Goal: Task Accomplishment & Management: Manage account settings

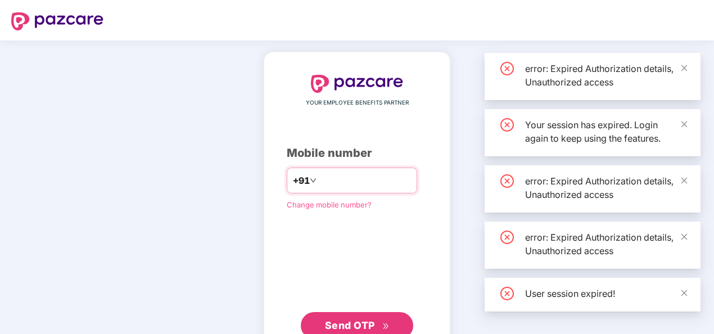
click at [378, 182] on input "number" at bounding box center [365, 180] width 92 height 18
type input "**********"
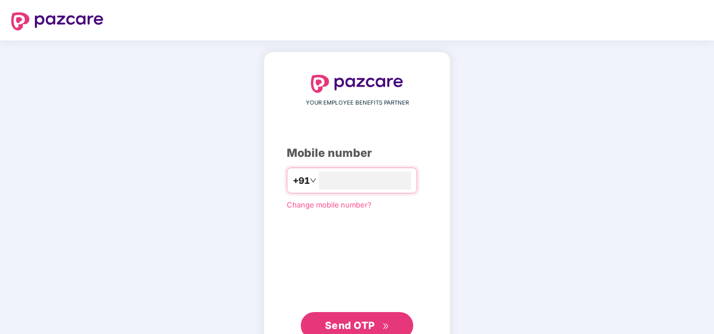
type input "**********"
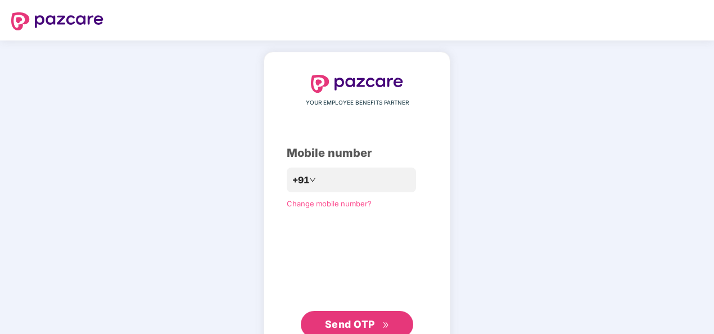
click at [342, 323] on span "Send OTP" at bounding box center [350, 324] width 50 height 12
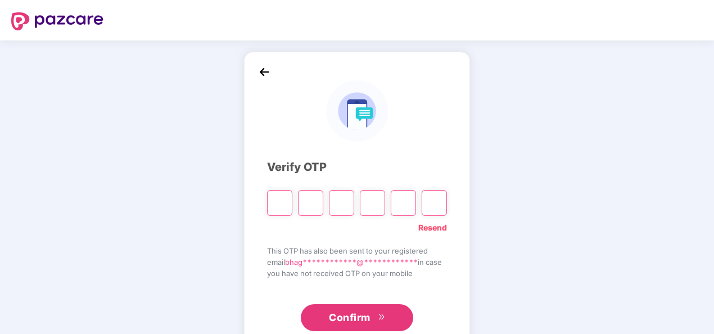
type input "*"
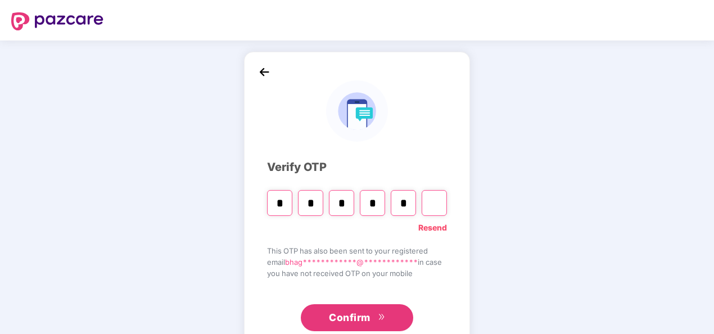
type input "*"
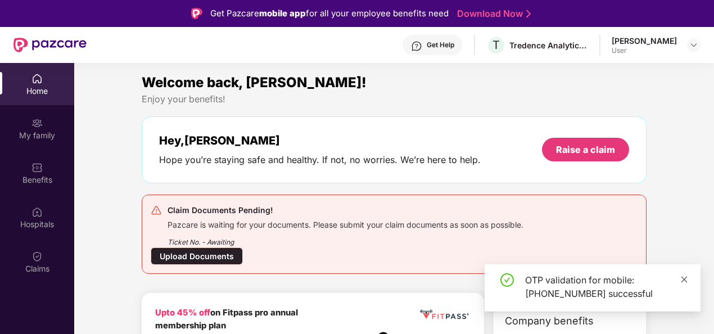
click at [684, 279] on icon "close" at bounding box center [684, 279] width 8 height 8
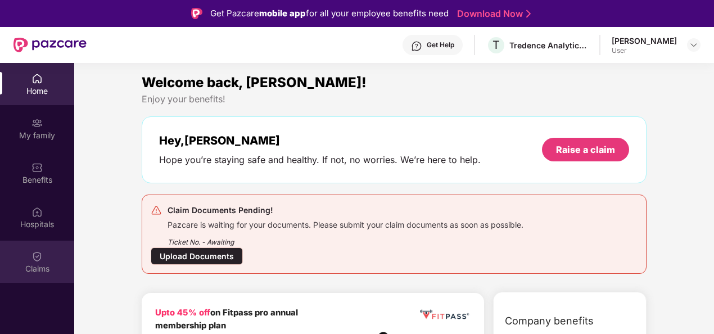
click at [38, 260] on img at bounding box center [36, 256] width 11 height 11
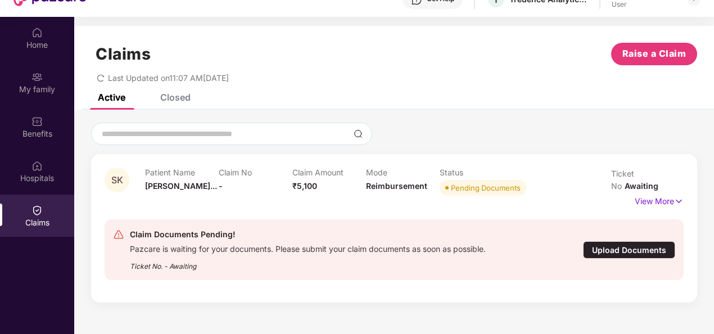
scroll to position [47, 0]
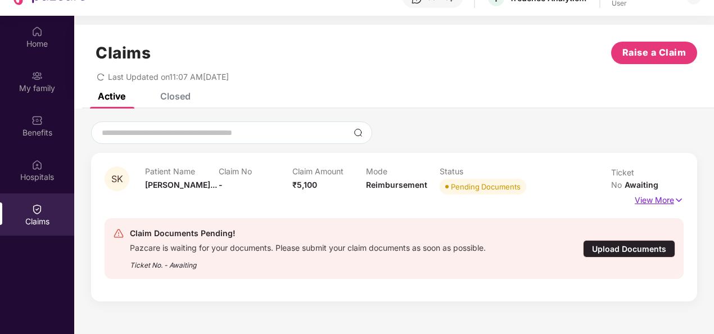
click at [661, 191] on p "View More" at bounding box center [659, 198] width 49 height 15
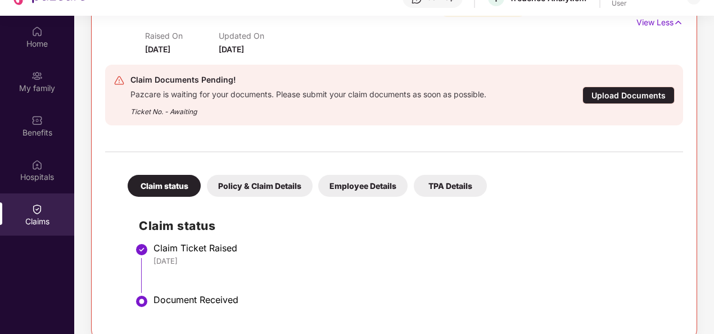
scroll to position [146, 0]
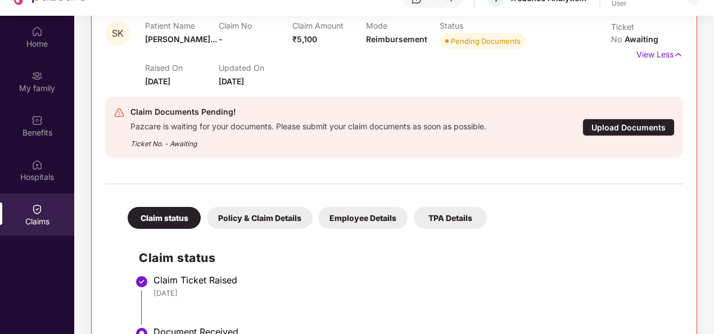
click at [273, 217] on div "Policy & Claim Details" at bounding box center [260, 218] width 106 height 22
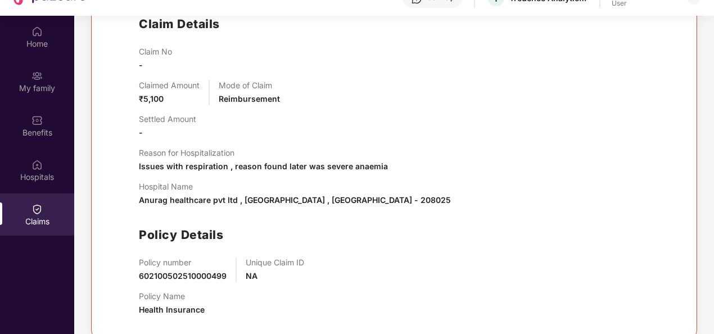
scroll to position [380, 0]
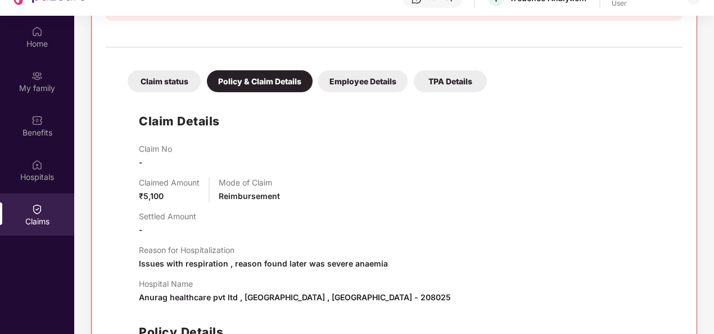
click at [370, 83] on div "Employee Details" at bounding box center [362, 81] width 89 height 22
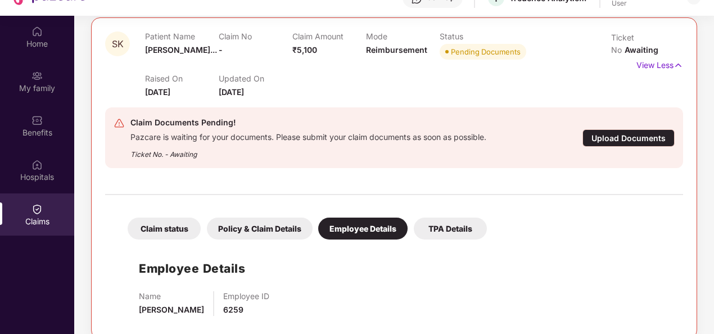
click at [450, 233] on div "TPA Details" at bounding box center [450, 229] width 73 height 22
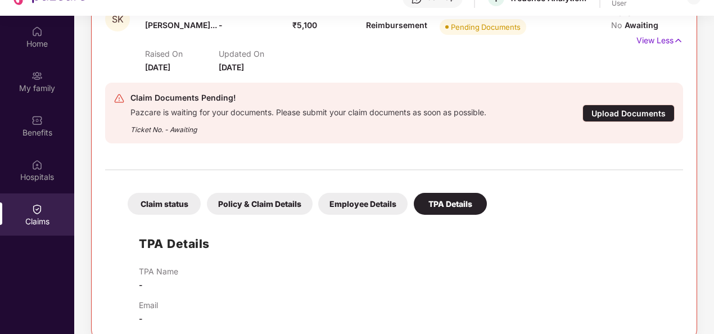
scroll to position [63, 0]
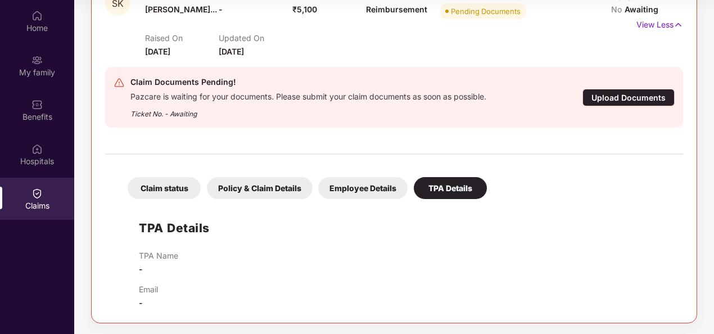
click at [644, 91] on div "Upload Documents" at bounding box center [628, 97] width 92 height 17
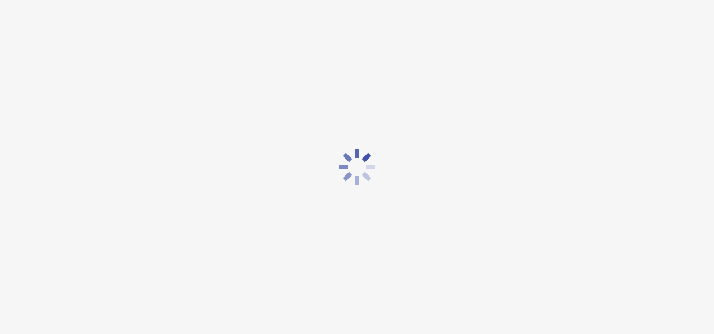
scroll to position [27, 0]
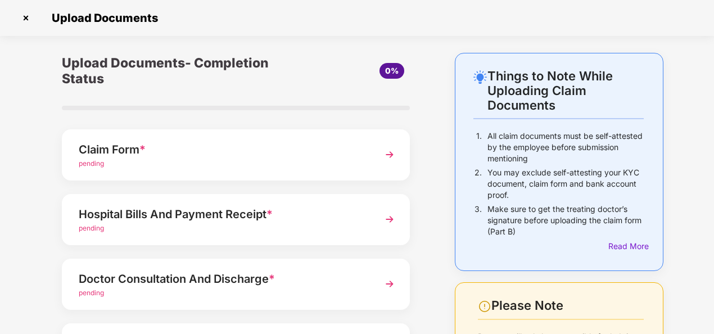
click at [386, 155] on img at bounding box center [389, 154] width 20 height 20
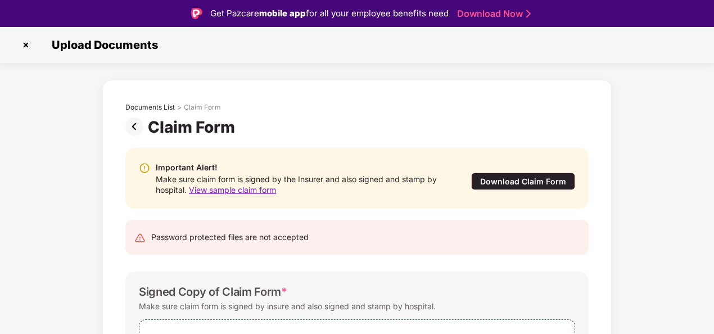
click at [492, 180] on div "Download Claim Form" at bounding box center [523, 181] width 104 height 17
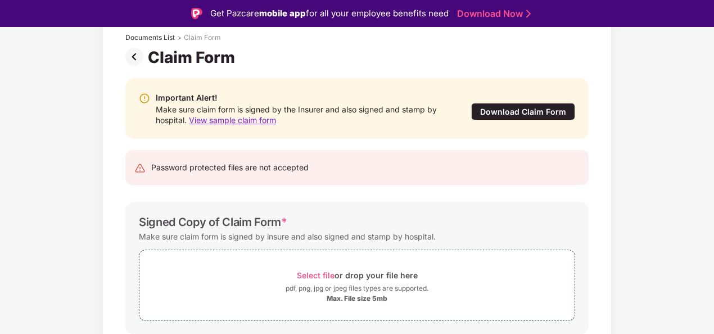
scroll to position [67, 0]
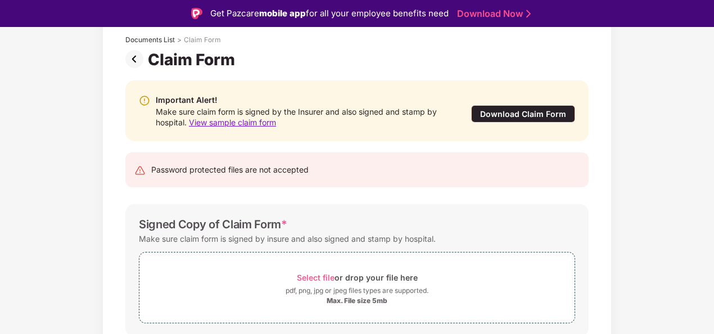
click at [134, 58] on img at bounding box center [136, 59] width 22 height 18
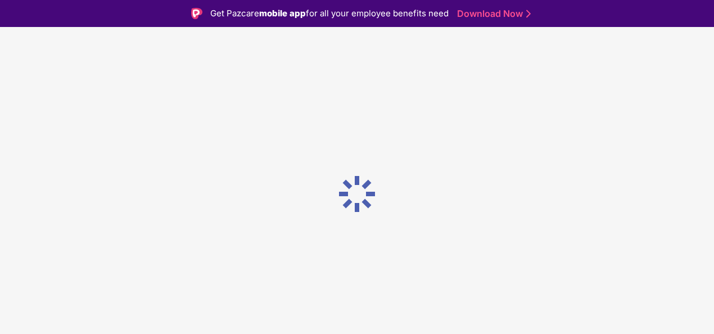
scroll to position [0, 0]
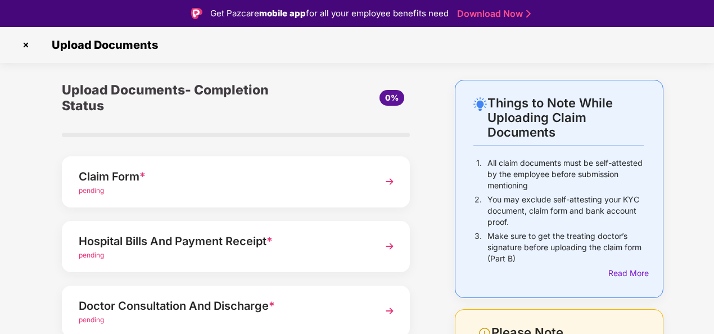
click at [396, 244] on img at bounding box center [389, 246] width 20 height 20
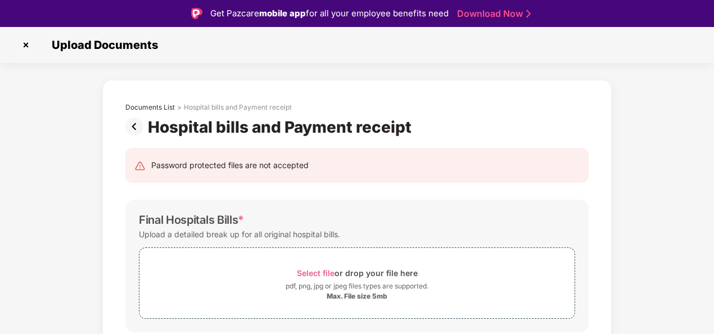
click at [135, 128] on img at bounding box center [136, 126] width 22 height 18
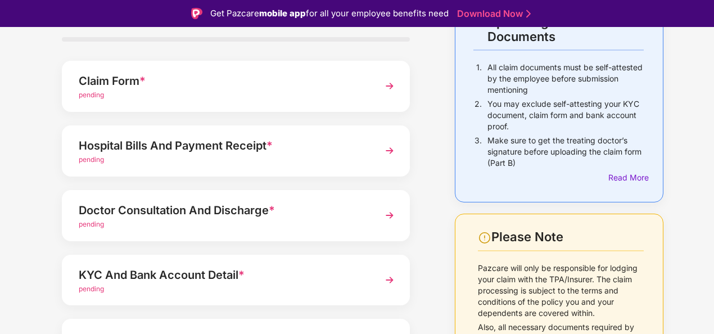
scroll to position [96, 0]
click at [387, 209] on img at bounding box center [389, 215] width 20 height 20
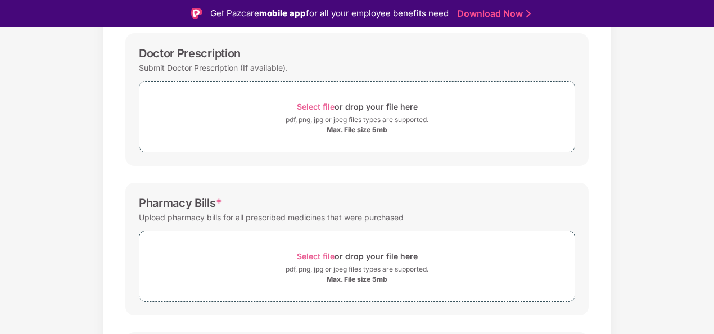
scroll to position [0, 0]
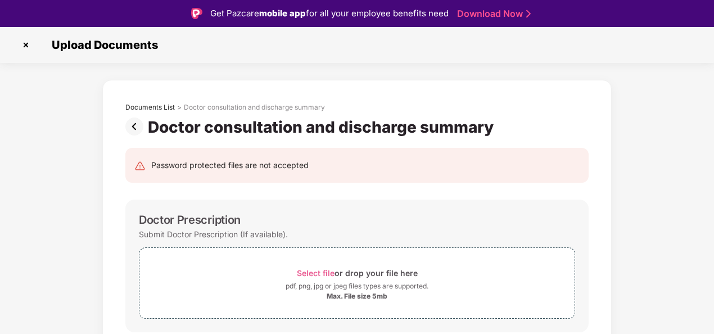
click at [24, 43] on img at bounding box center [26, 45] width 18 height 18
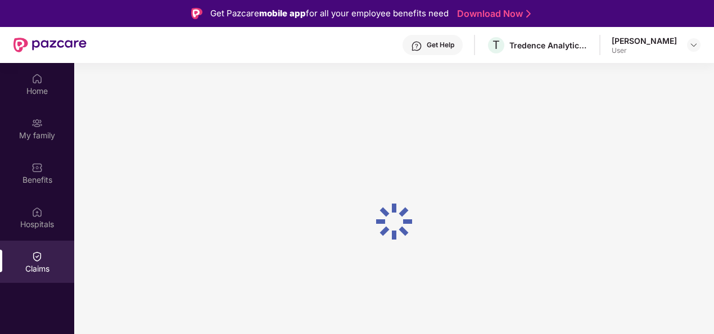
scroll to position [63, 0]
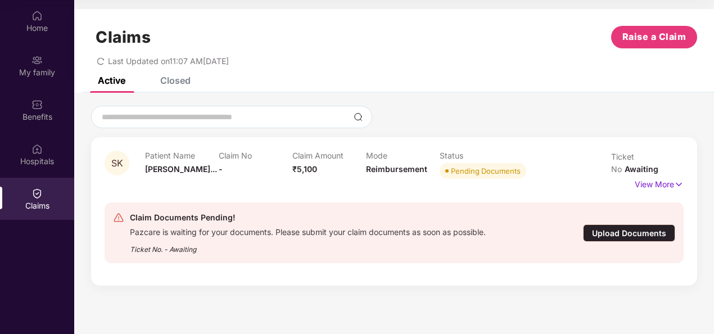
click at [610, 224] on div "Upload Documents" at bounding box center [629, 232] width 92 height 17
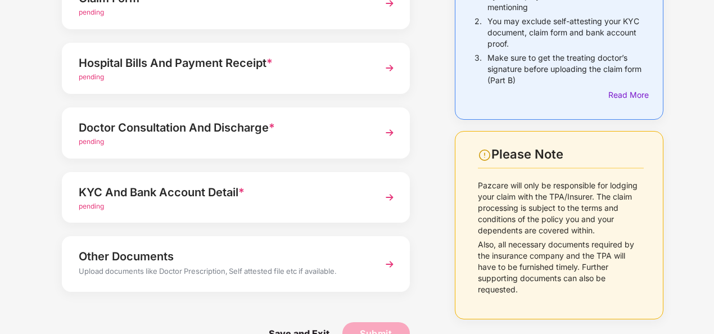
scroll to position [152, 0]
click at [390, 194] on img at bounding box center [389, 197] width 20 height 20
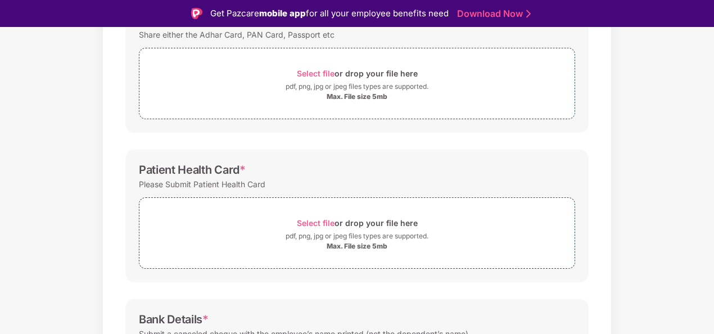
scroll to position [0, 0]
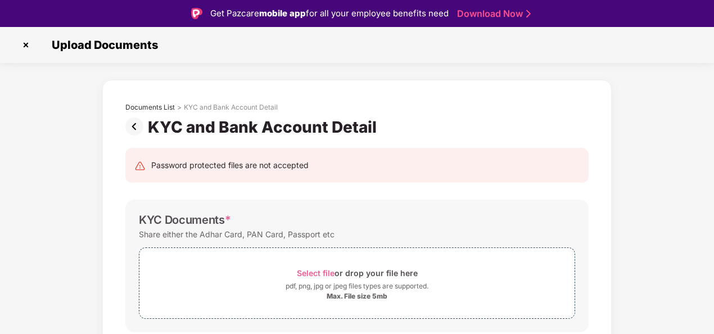
click at [132, 125] on img at bounding box center [136, 126] width 22 height 18
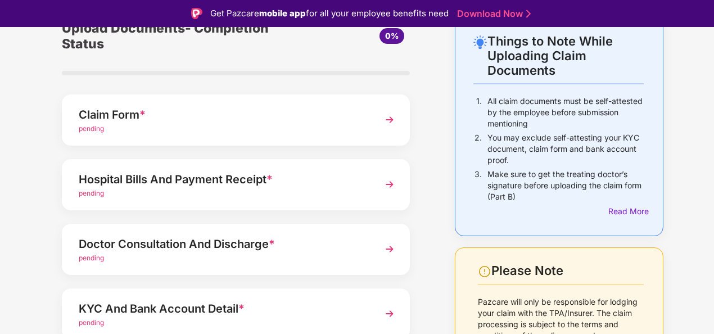
scroll to position [64, 0]
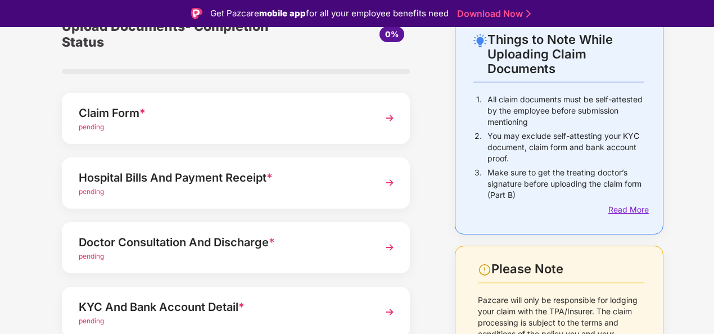
click at [618, 210] on div "Read More" at bounding box center [625, 209] width 35 height 12
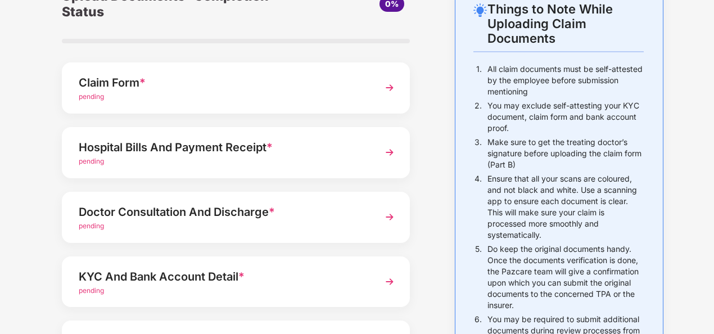
scroll to position [66, 0]
click at [387, 87] on img at bounding box center [389, 88] width 20 height 20
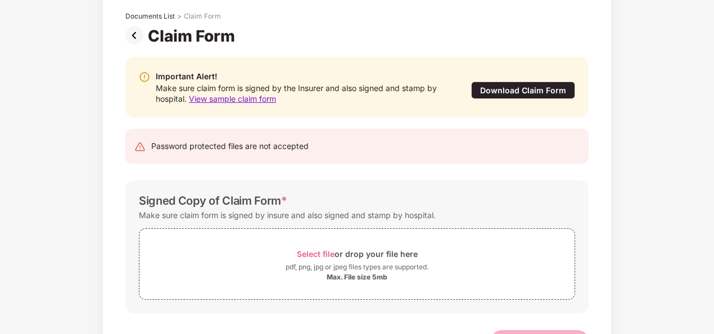
scroll to position [0, 0]
